Goal: Information Seeking & Learning: Learn about a topic

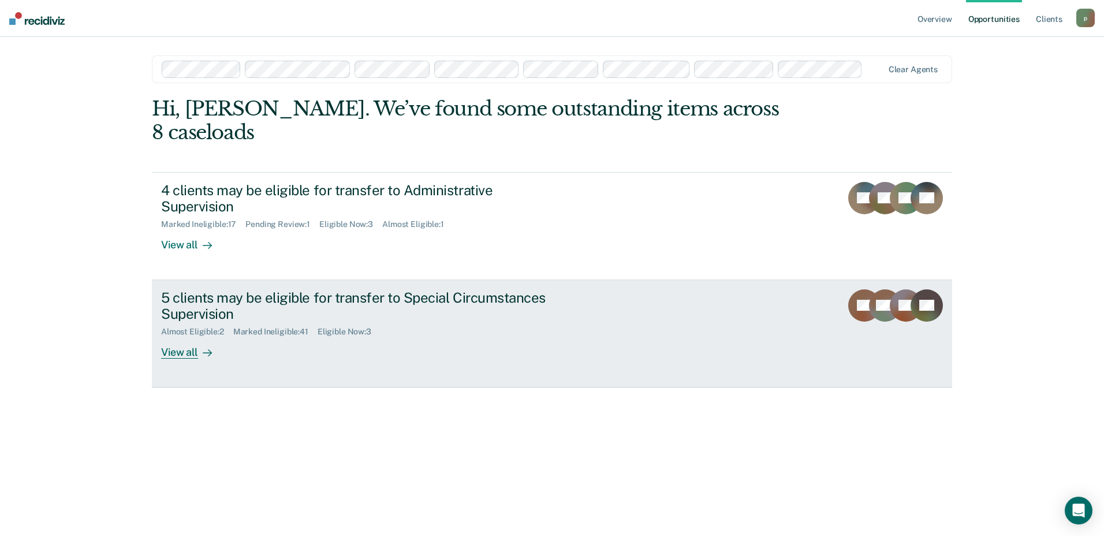
click at [371, 299] on div "5 clients may be eligible for transfer to Special Circumstances Supervision Alm…" at bounding box center [377, 324] width 433 height 70
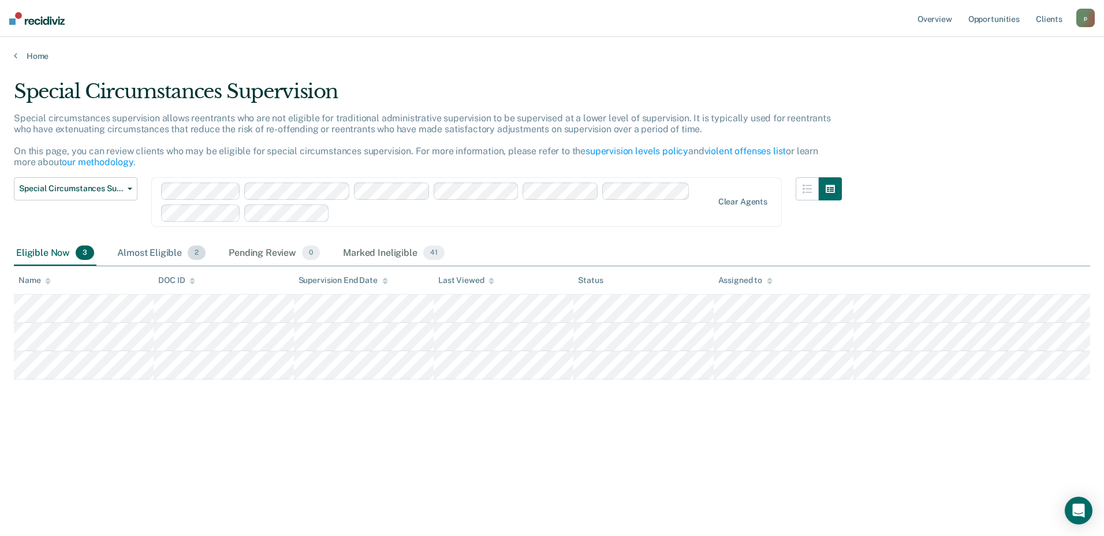
click at [154, 251] on div "Almost Eligible 2" at bounding box center [161, 253] width 93 height 25
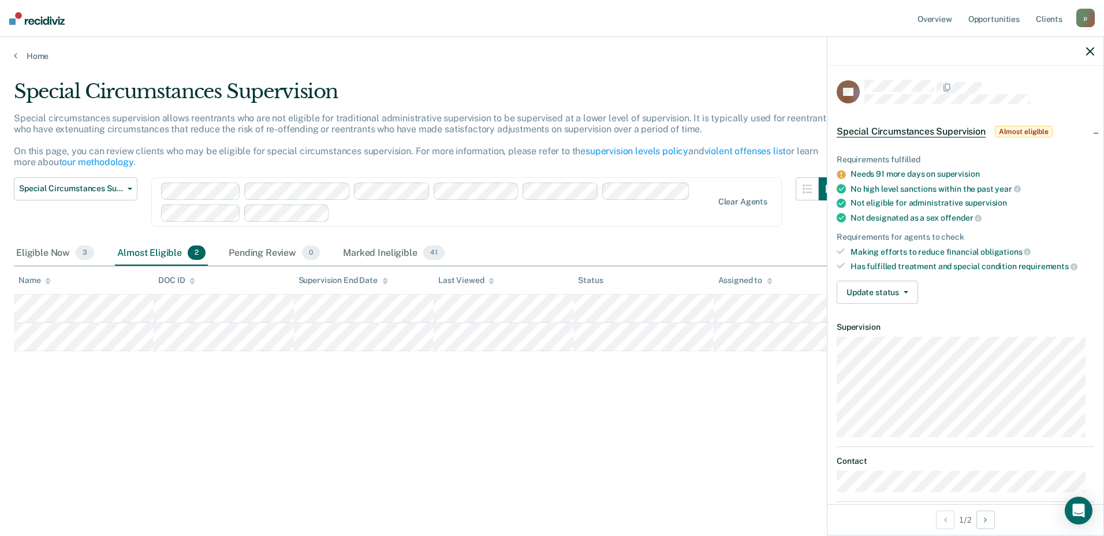
click at [575, 61] on main "Special Circumstances Supervision Special circumstances supervision allows reen…" at bounding box center [552, 296] width 1104 height 471
click at [1089, 49] on icon "button" at bounding box center [1090, 51] width 8 height 8
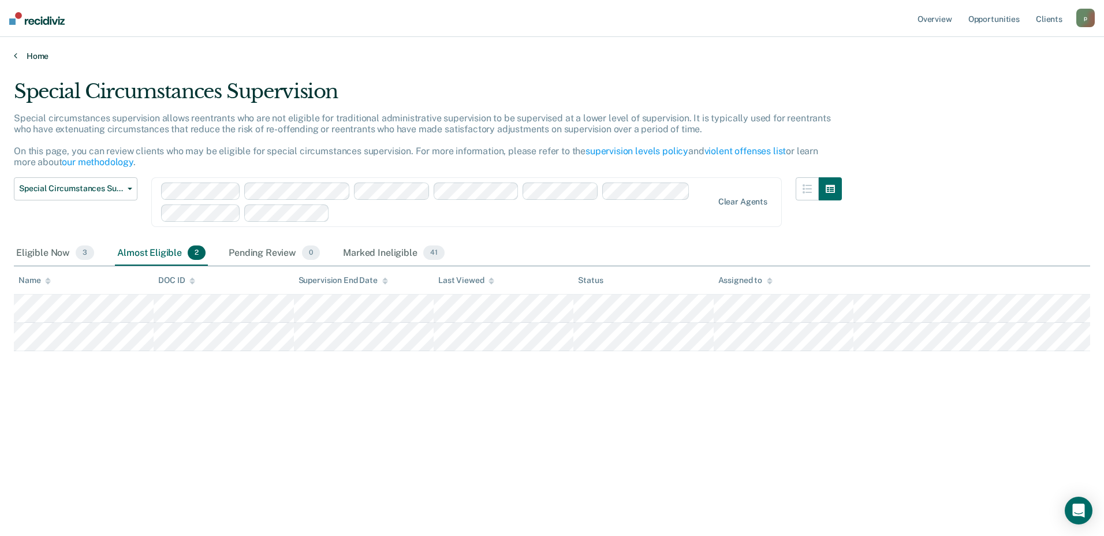
click at [39, 51] on link "Home" at bounding box center [552, 56] width 1076 height 10
